Goal: Information Seeking & Learning: Learn about a topic

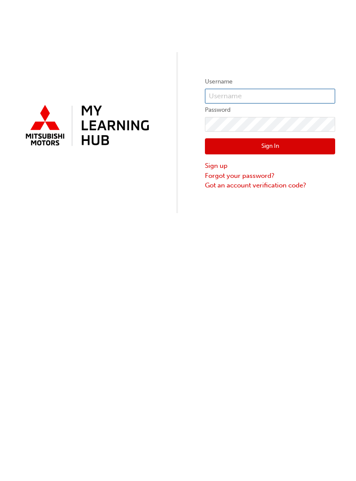
click at [282, 92] on input "text" at bounding box center [270, 96] width 130 height 15
click at [270, 147] on button "Sign In" at bounding box center [270, 146] width 130 height 17
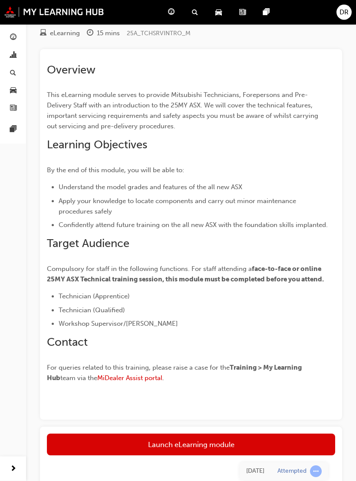
scroll to position [103, 0]
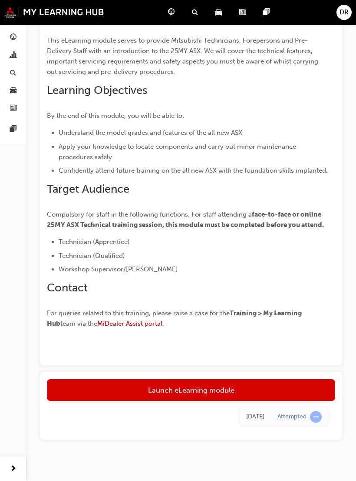
click at [85, 384] on link "Launch eLearning module" at bounding box center [191, 390] width 289 height 22
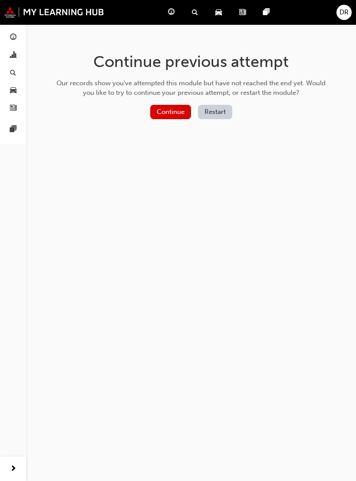
click at [170, 113] on button "Continue" at bounding box center [170, 112] width 41 height 14
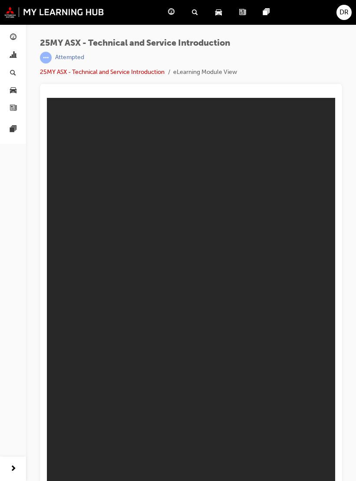
scroll to position [10, 0]
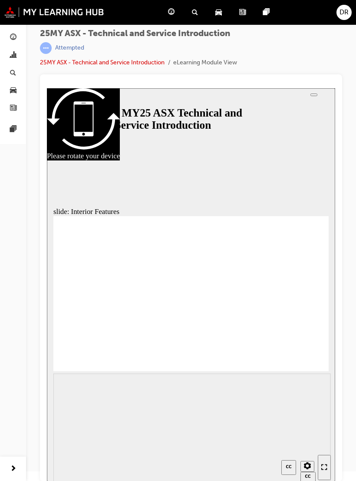
click at [249, 199] on div "slide: Interior Features Vector.svg 10.4 INCH PORTRAIT SDA Each model grade of …" at bounding box center [191, 284] width 289 height 393
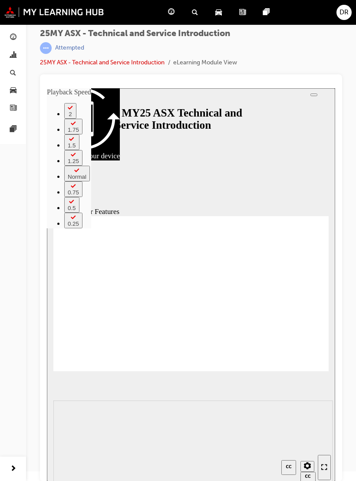
type input "17"
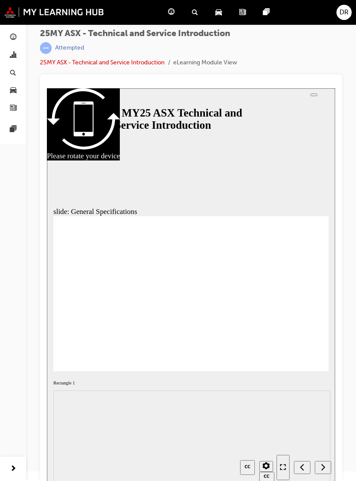
click at [286, 468] on div "Enter full-screen (Ctrl+Alt+F)" at bounding box center [283, 467] width 6 height 7
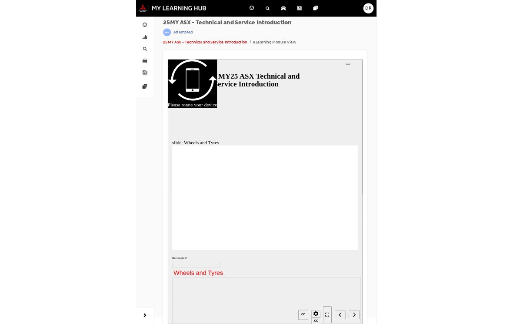
scroll to position [0, 0]
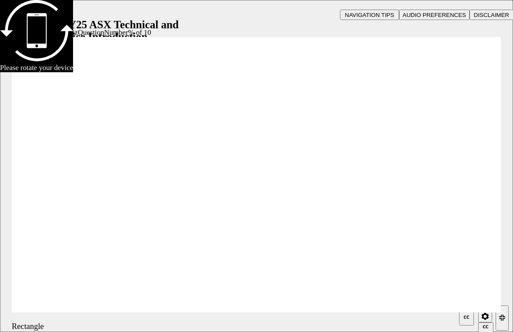
radio input "true"
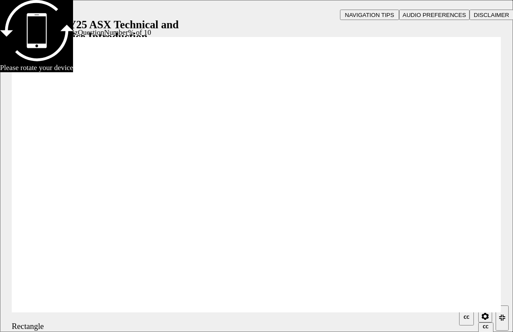
radio input "true"
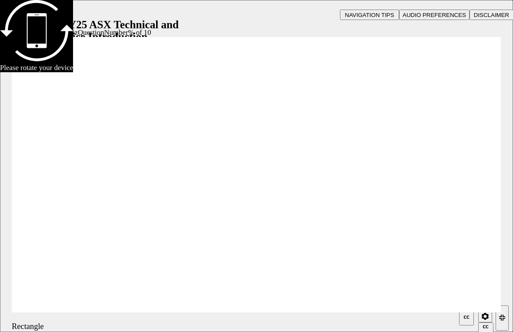
radio input "true"
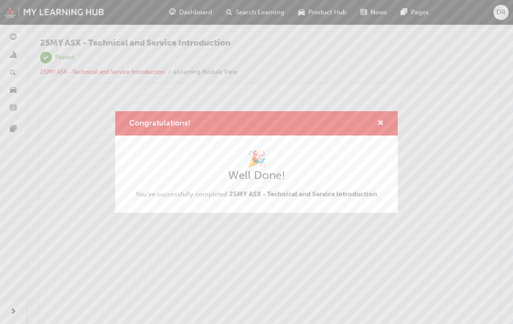
click at [356, 125] on span "cross-icon" at bounding box center [380, 124] width 7 height 8
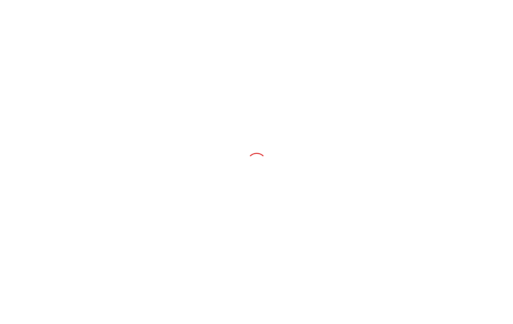
scroll to position [-10, 0]
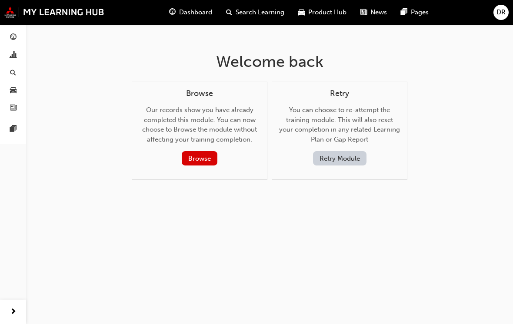
click at [183, 16] on span "Dashboard" at bounding box center [195, 12] width 33 height 10
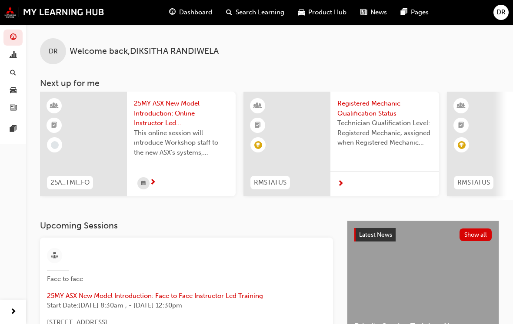
click at [153, 113] on span "25MY ASX New Model Introduction: Online Instructor Led Training" at bounding box center [181, 114] width 95 height 30
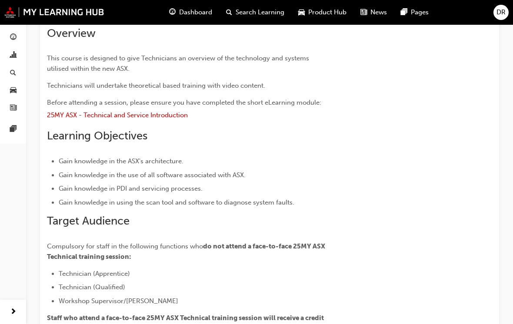
scroll to position [12, 0]
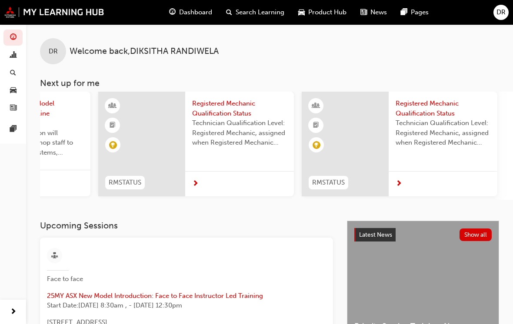
scroll to position [0, 146]
click at [455, 149] on div "Technician Qualification Level: Registered Mechanic, assigned when Registered M…" at bounding box center [442, 135] width 95 height 35
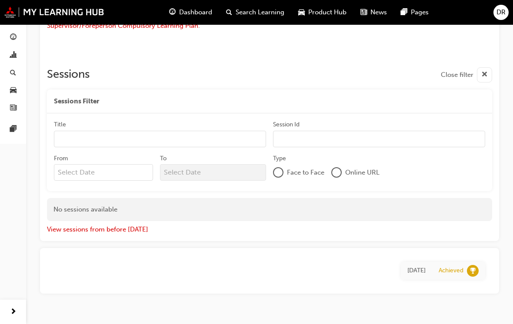
scroll to position [141, 0]
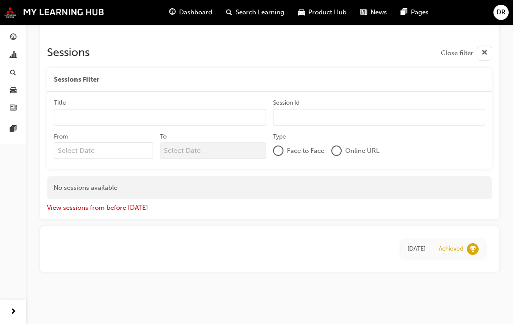
click at [477, 219] on div "Technician Qualification Level: Registered Mechanic This status is assigned onc…" at bounding box center [269, 104] width 459 height 335
click at [444, 248] on div "Achieved" at bounding box center [451, 249] width 25 height 8
click at [503, 161] on div "Registered Mechanic Qualification Status Instructor led RMSTATUS Technician Qua…" at bounding box center [269, 102] width 487 height 410
click at [484, 50] on span "cross-icon" at bounding box center [484, 53] width 7 height 11
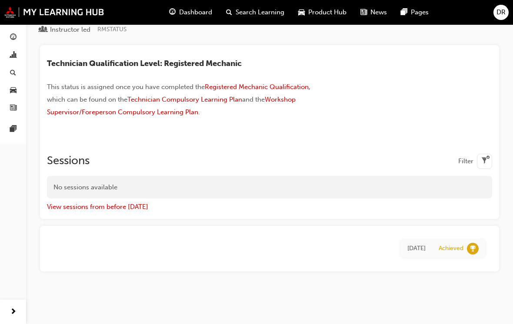
click at [486, 163] on span "filter-icon" at bounding box center [484, 161] width 7 height 11
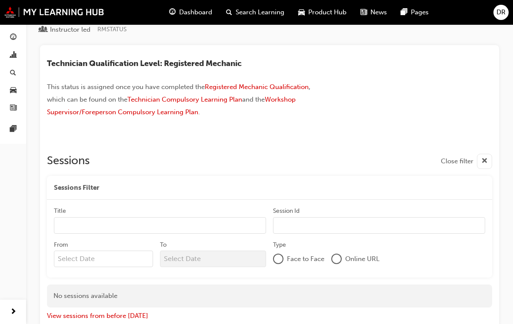
click at [484, 159] on span "cross-icon" at bounding box center [484, 161] width 7 height 11
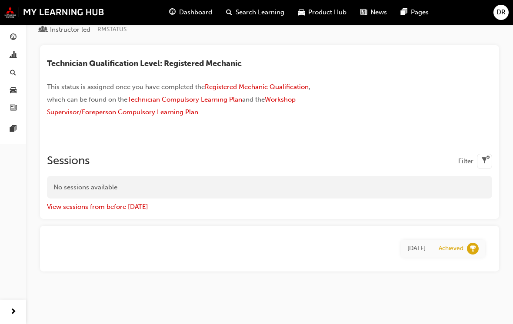
scroll to position [22, 0]
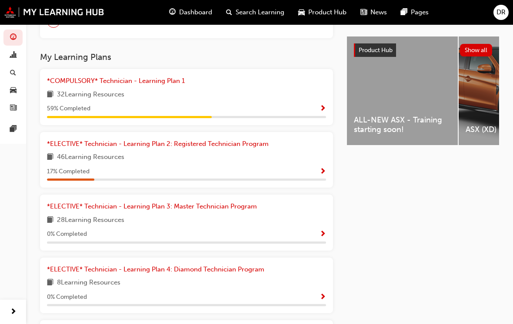
scroll to position [329, 0]
click at [64, 97] on span "32 Learning Resources" at bounding box center [90, 95] width 67 height 11
click at [69, 82] on span "*COMPULSORY* Technician - Learning Plan 1" at bounding box center [116, 81] width 138 height 8
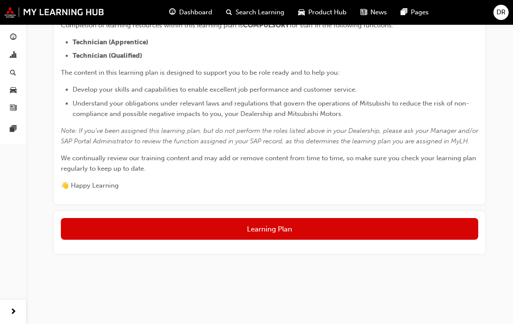
scroll to position [222, 0]
click at [427, 232] on button "Learning Plan" at bounding box center [269, 229] width 417 height 22
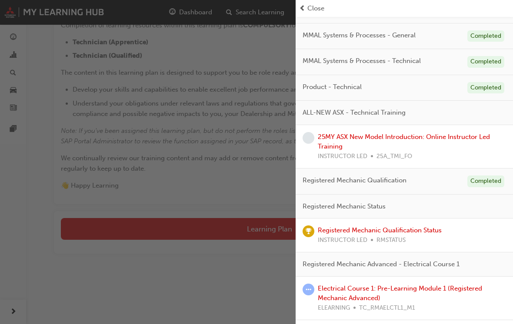
scroll to position [148, 0]
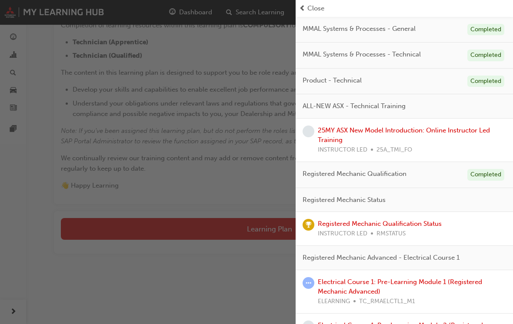
click at [76, 114] on div "button" at bounding box center [148, 162] width 296 height 324
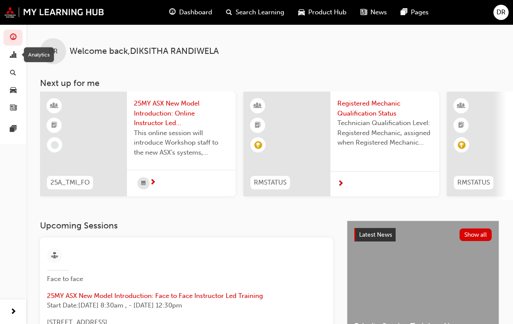
click at [14, 53] on span "chart-icon" at bounding box center [13, 56] width 7 height 8
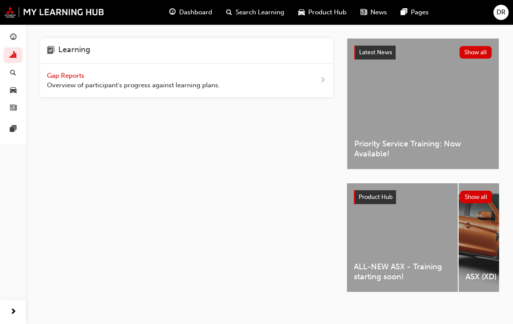
click at [57, 75] on span "Gap Reports" at bounding box center [66, 76] width 39 height 8
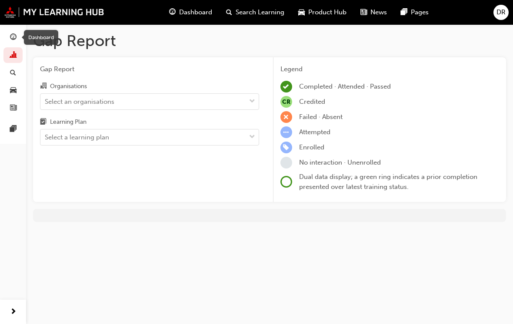
click at [289, 142] on span "learningRecordVerb_ENROLL-icon" at bounding box center [286, 148] width 12 height 12
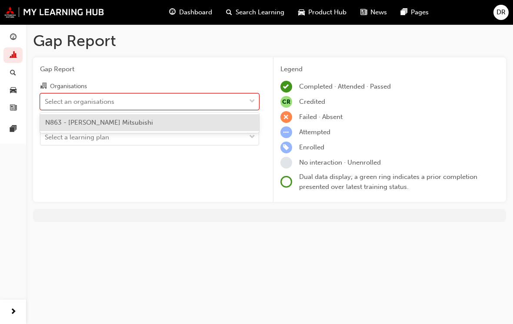
click at [68, 120] on span "N863 - Kelly Mitsubishi" at bounding box center [99, 123] width 108 height 8
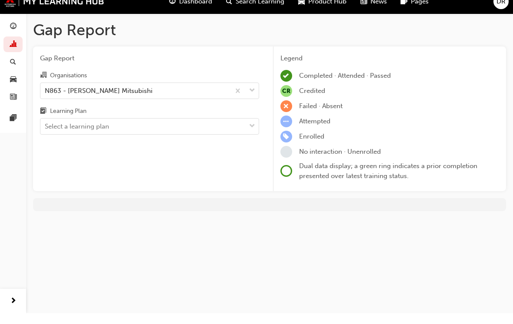
click at [51, 157] on div "Gap Report Organisations N863 - Kelly Mitsubishi Learning Plan Select a learnin…" at bounding box center [149, 129] width 233 height 145
click at [192, 7] on span "Dashboard" at bounding box center [195, 12] width 33 height 10
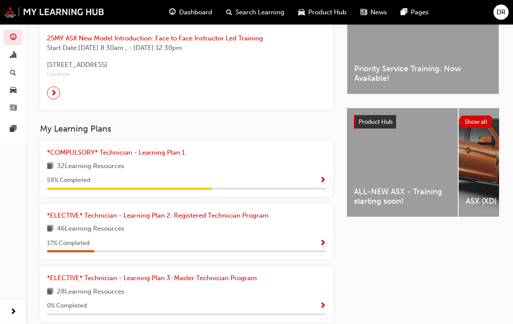
scroll to position [257, 0]
click at [70, 43] on span "Start Date: Tue 30 Sep 2025, 8:30am , - Fri 3 Oct 2025, 12:30pm" at bounding box center [186, 48] width 279 height 10
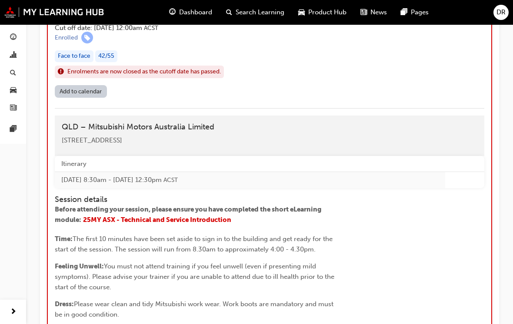
scroll to position [829, 0]
click at [167, 203] on h4 "Session details" at bounding box center [196, 201] width 283 height 10
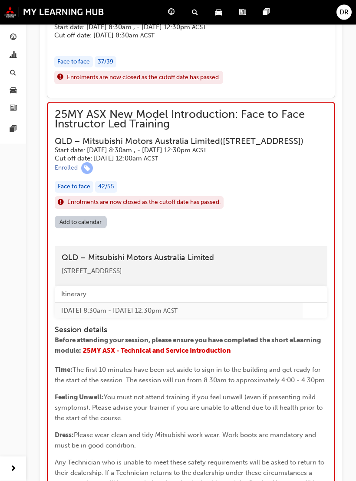
scroll to position [739, 0]
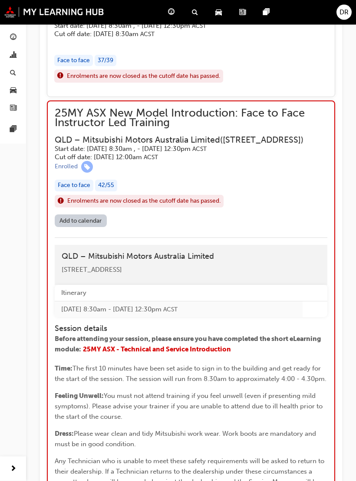
click at [43, 191] on div "Overview This course is designed to give Technicians a hands-on experience with…" at bounding box center [191, 264] width 303 height 1813
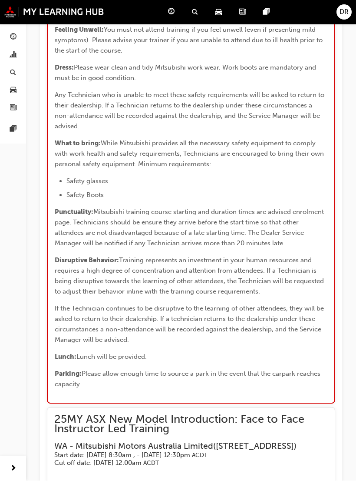
scroll to position [1106, 0]
